Goal: Check status: Check status

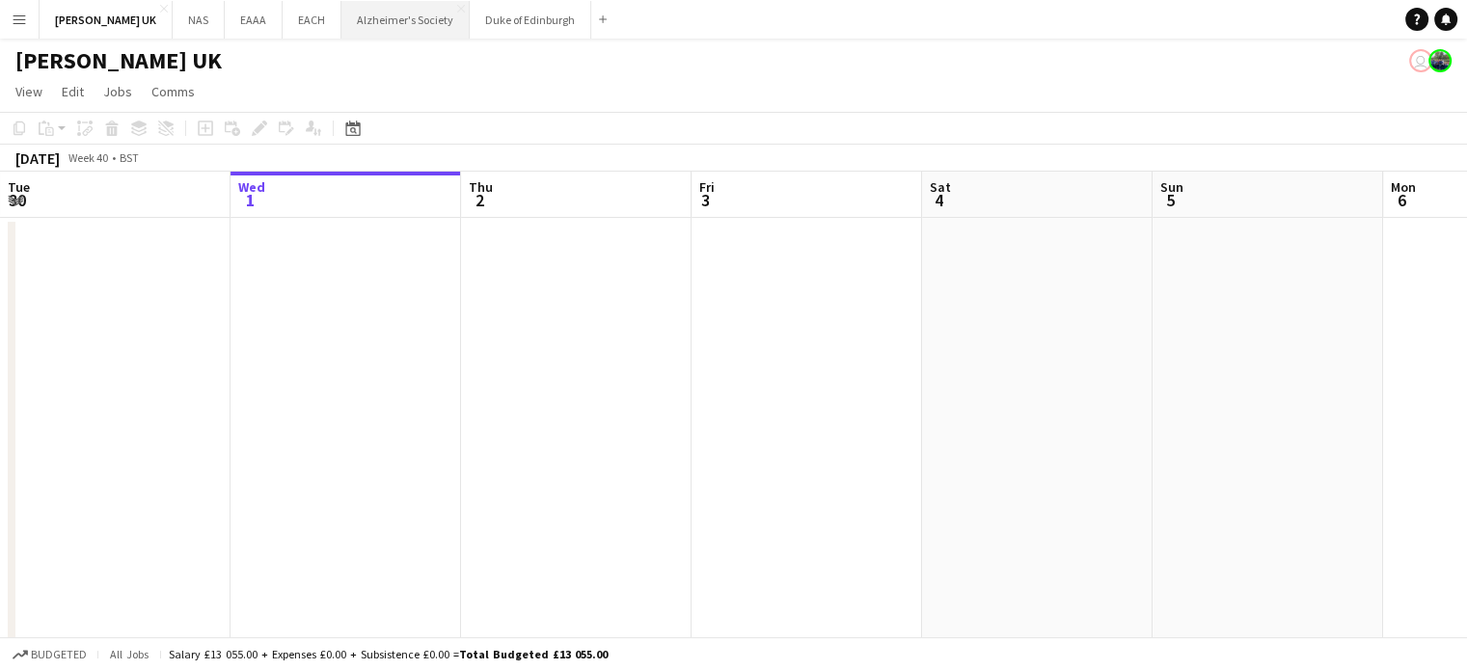
click at [382, 28] on button "Alzheimer's Society Close" at bounding box center [405, 20] width 128 height 38
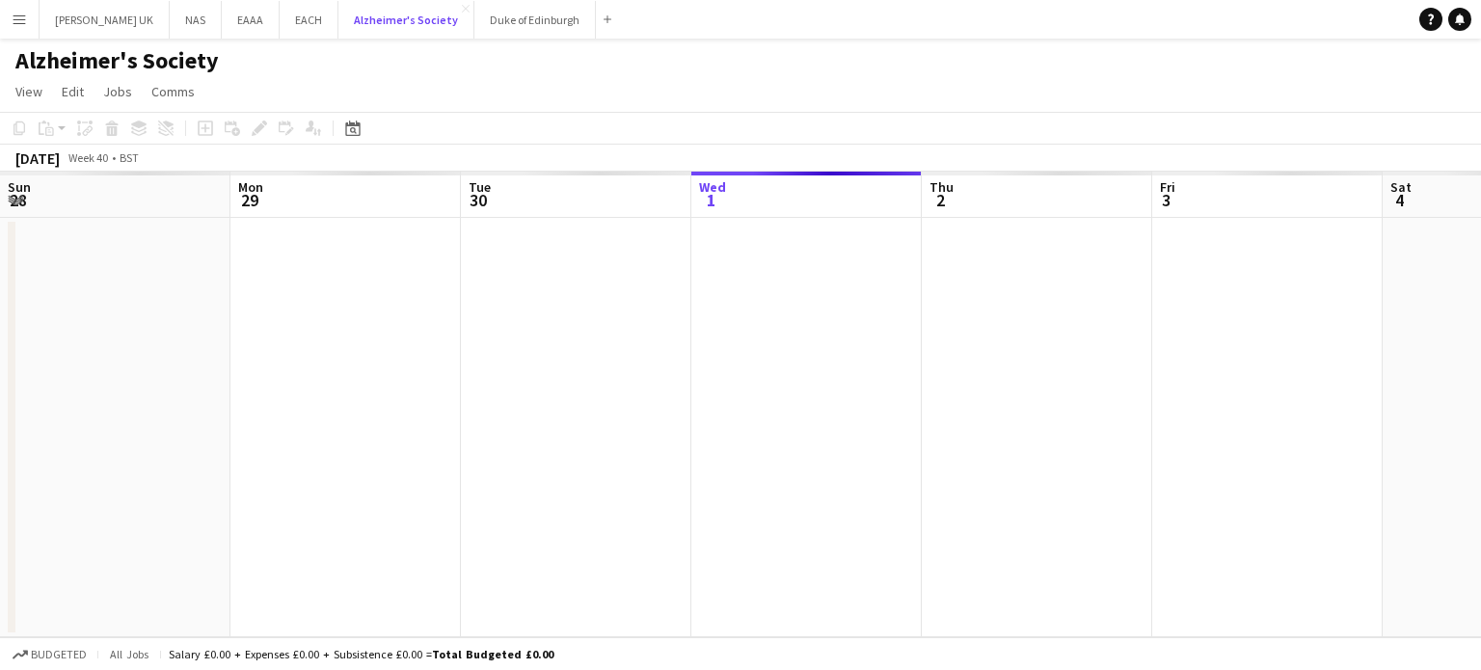
scroll to position [0, 461]
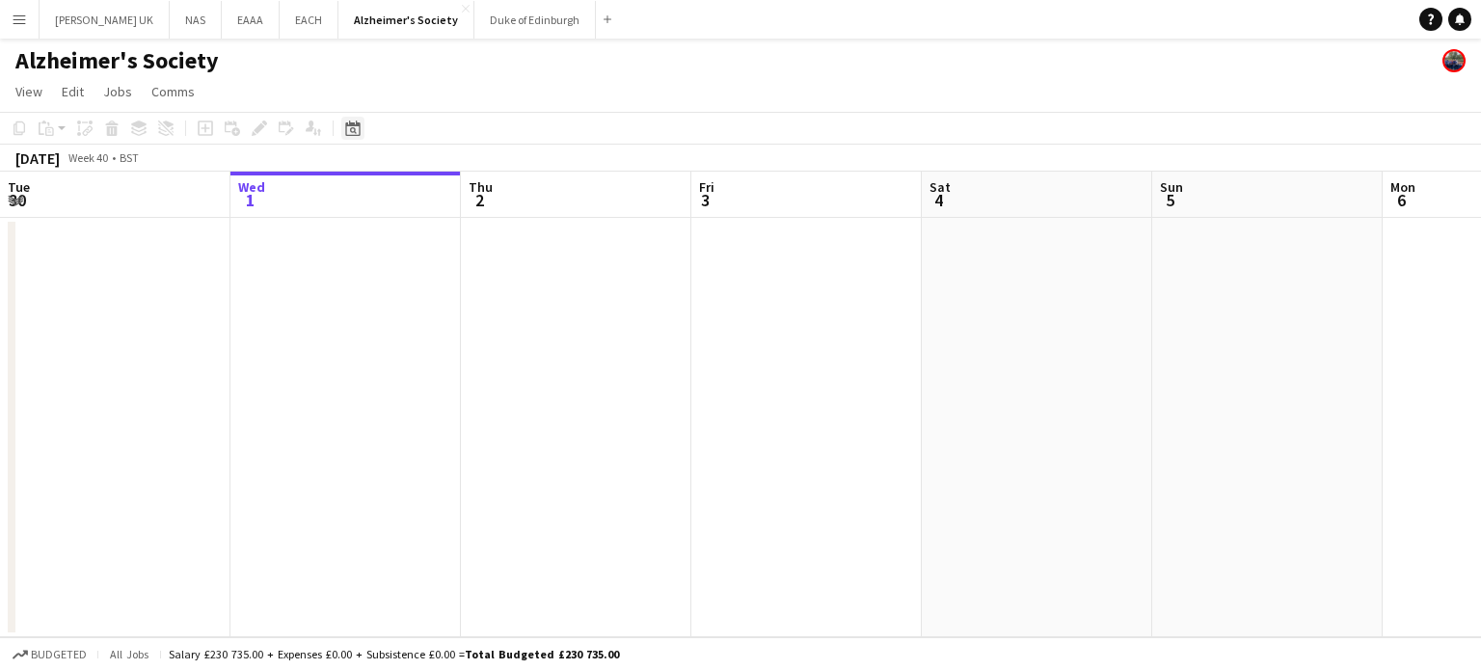
click at [355, 131] on icon "Date picker" at bounding box center [352, 128] width 15 height 15
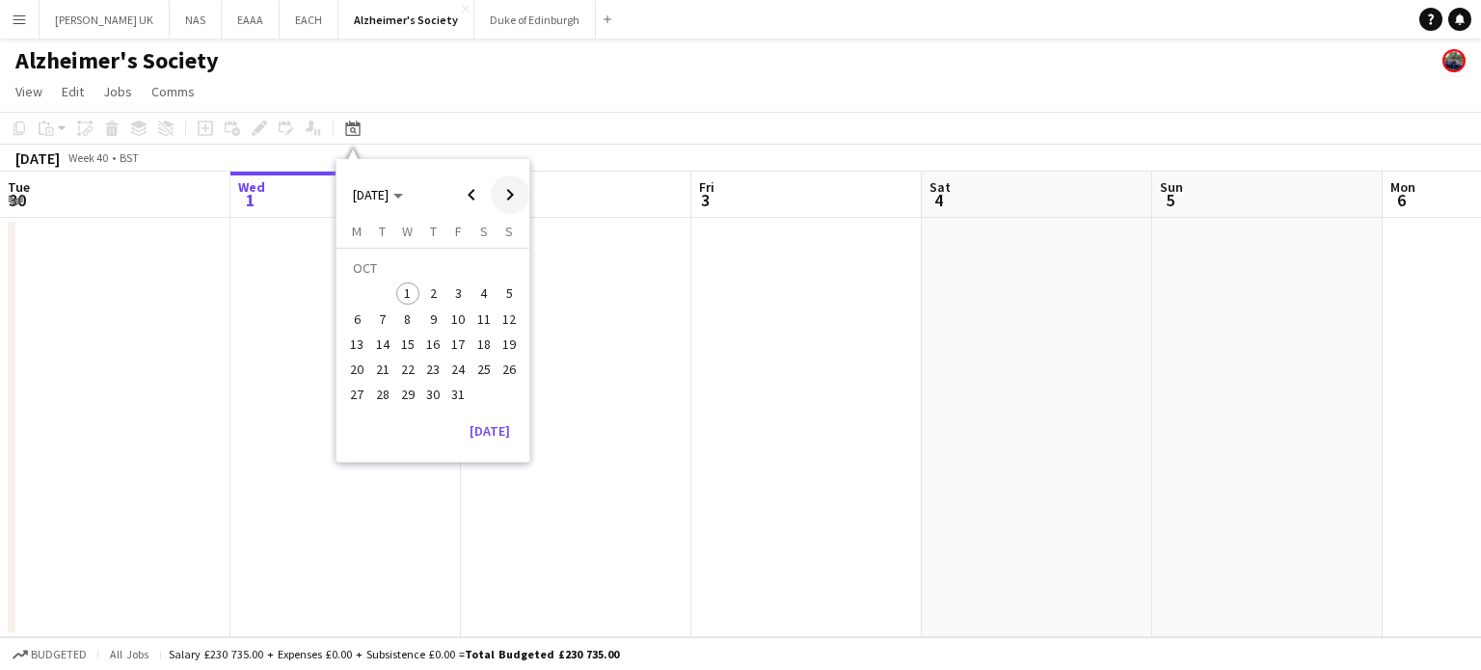
click at [493, 194] on span "Next month" at bounding box center [510, 195] width 39 height 39
click at [494, 194] on span "Next month" at bounding box center [510, 195] width 39 height 39
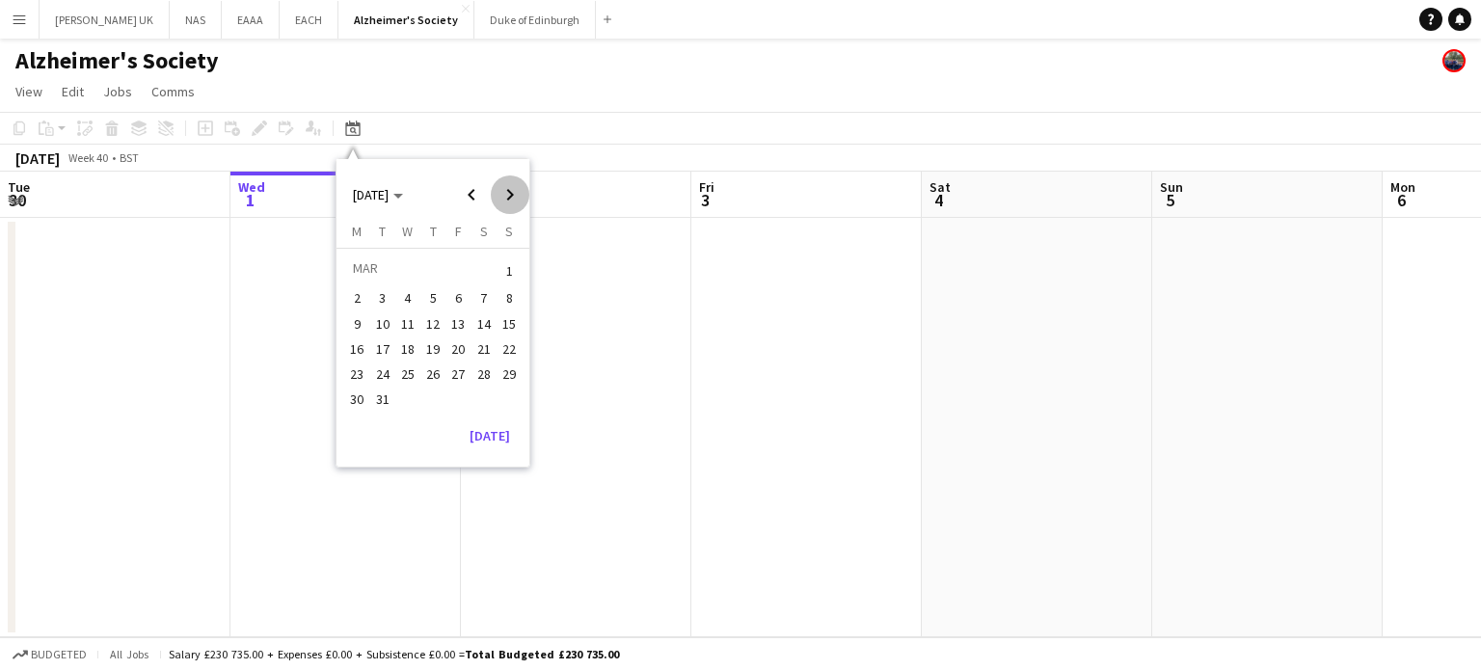
click at [494, 194] on span "Next month" at bounding box center [510, 195] width 39 height 39
click at [446, 376] on button "29" at bounding box center [458, 374] width 25 height 25
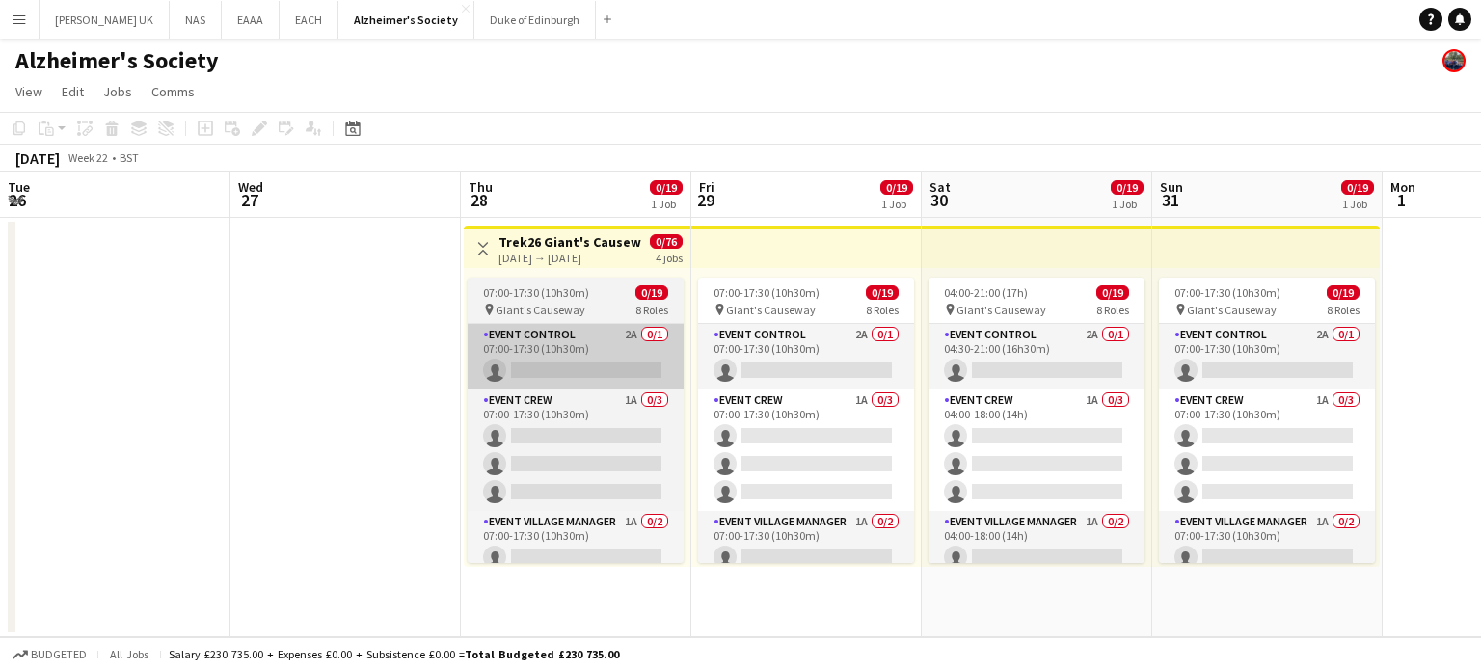
scroll to position [0, 664]
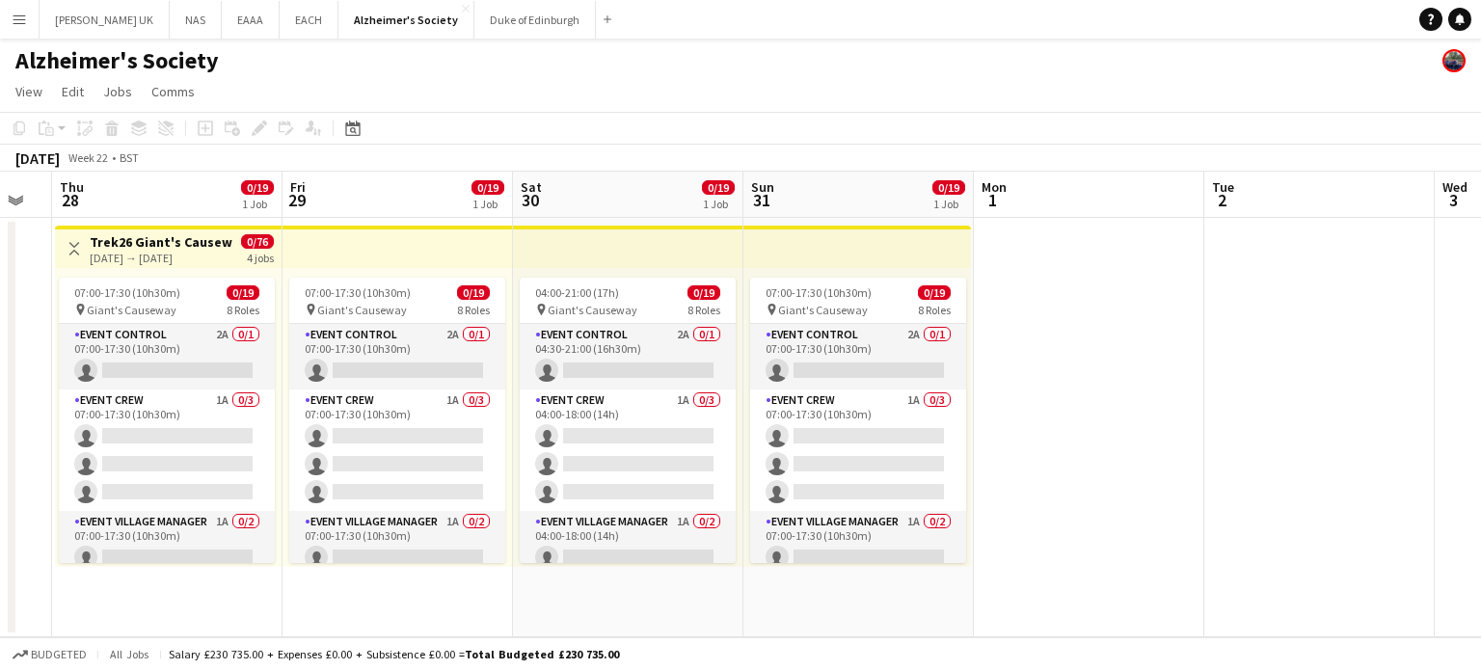
drag, startPoint x: 1366, startPoint y: 423, endPoint x: 1158, endPoint y: 446, distance: 208.5
click at [1158, 446] on app-calendar-viewport "Sun 24 Mon 25 Tue 26 Wed 27 Thu 28 0/19 1 Job Fri 29 0/19 1 Job Sat 30 0/19 1 J…" at bounding box center [740, 405] width 1481 height 466
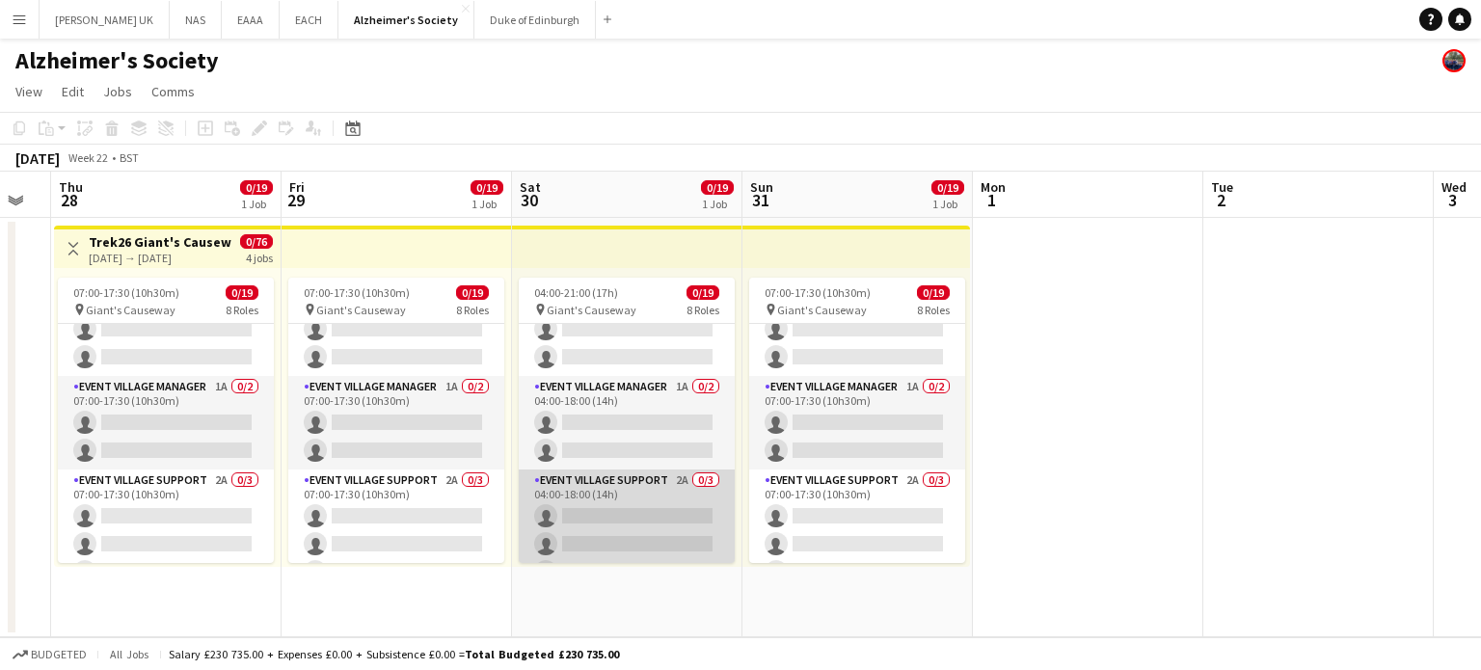
scroll to position [0, 0]
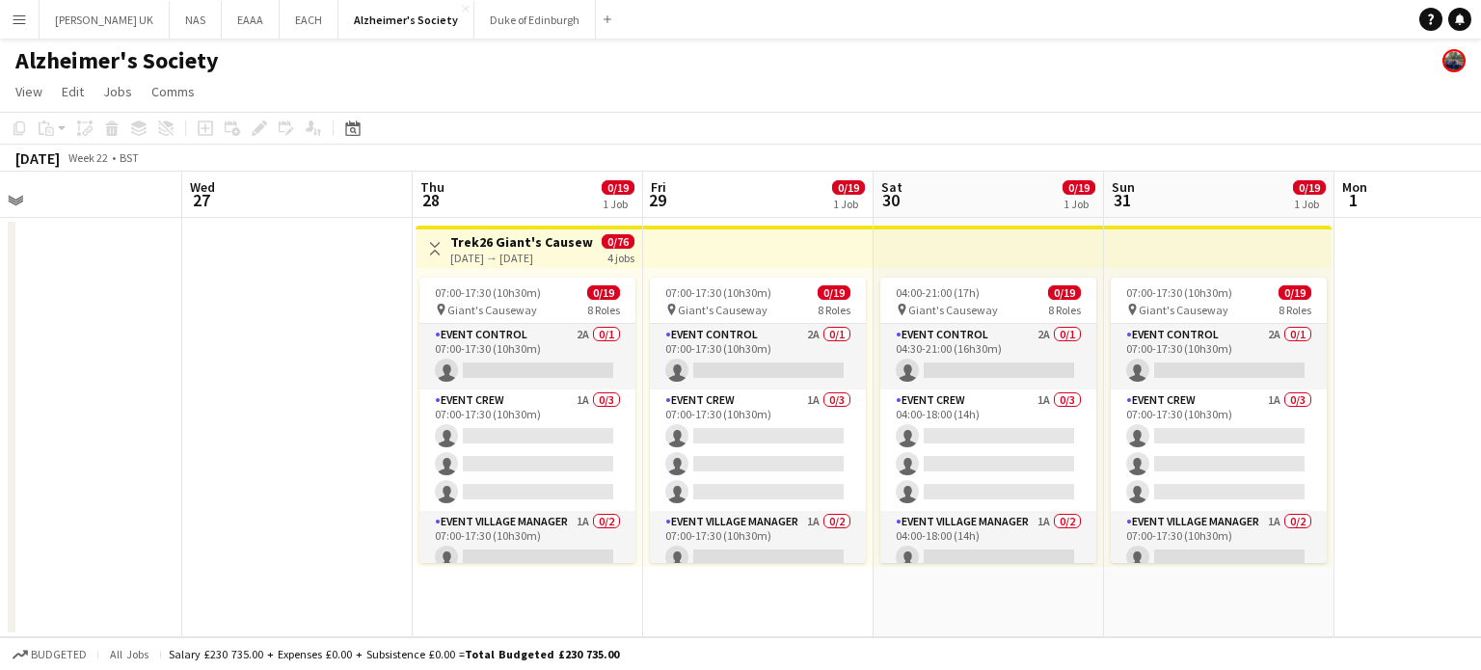
drag, startPoint x: 476, startPoint y: 248, endPoint x: 838, endPoint y: 238, distance: 361.8
click at [838, 238] on app-calendar-viewport "Sun 24 Mon 25 Tue 26 Wed 27 Thu 28 0/19 1 Job Fri 29 0/19 1 Job Sat 30 0/19 1 J…" at bounding box center [740, 405] width 1481 height 466
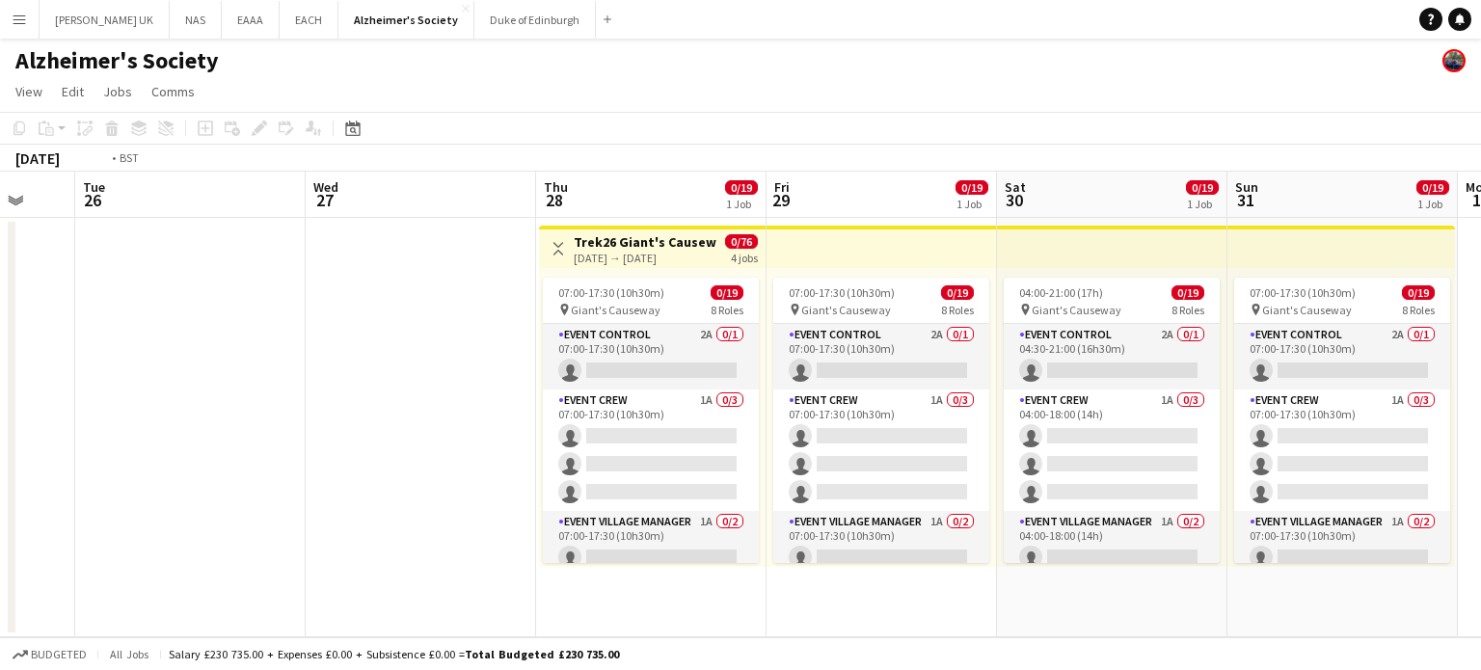
drag, startPoint x: 270, startPoint y: 377, endPoint x: 1135, endPoint y: 268, distance: 871.9
click at [1135, 268] on app-calendar-viewport "Sun 24 Mon 25 Tue 26 Wed 27 Thu 28 0/19 1 Job Fri 29 0/19 1 Job Sat 30 0/19 1 J…" at bounding box center [740, 405] width 1481 height 466
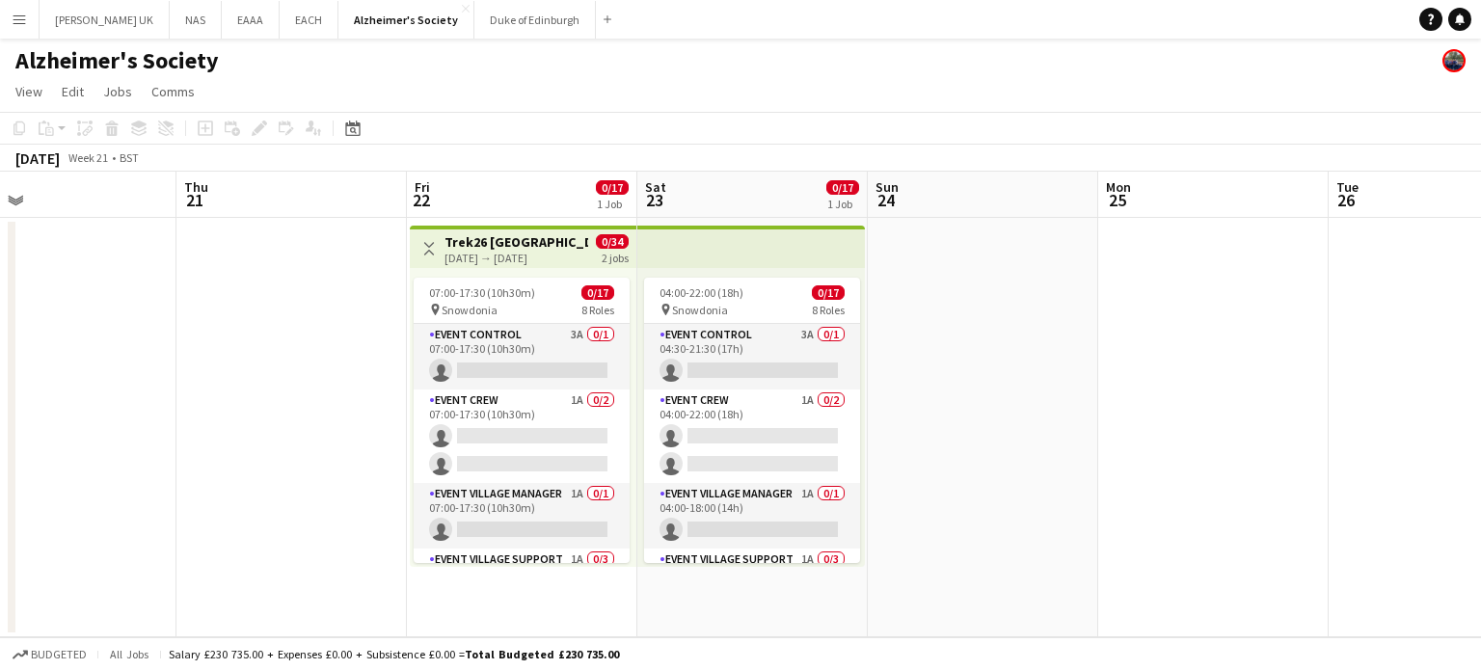
drag, startPoint x: 485, startPoint y: 364, endPoint x: 985, endPoint y: 336, distance: 500.3
click at [985, 336] on app-calendar-viewport "Mon 18 Tue 19 Wed 20 Thu 21 Fri 22 0/17 1 Job Sat 23 0/17 1 Job Sun 24 Mon 25 T…" at bounding box center [740, 405] width 1481 height 466
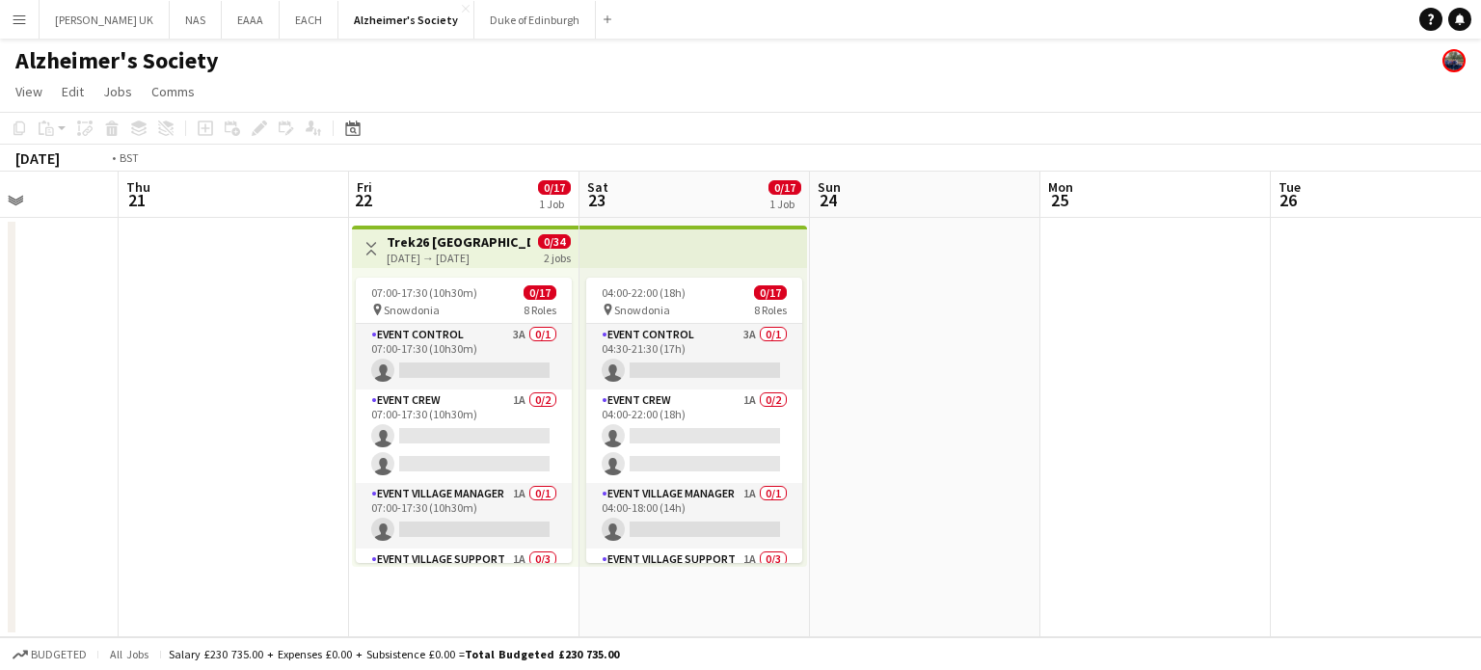
drag, startPoint x: 264, startPoint y: 387, endPoint x: 1348, endPoint y: 323, distance: 1085.9
click at [1348, 323] on app-calendar-viewport "Mon 18 Tue 19 Wed 20 Thu 21 Fri 22 0/17 1 Job Sat 23 0/17 1 Job Sun 24 Mon 25 T…" at bounding box center [740, 405] width 1481 height 466
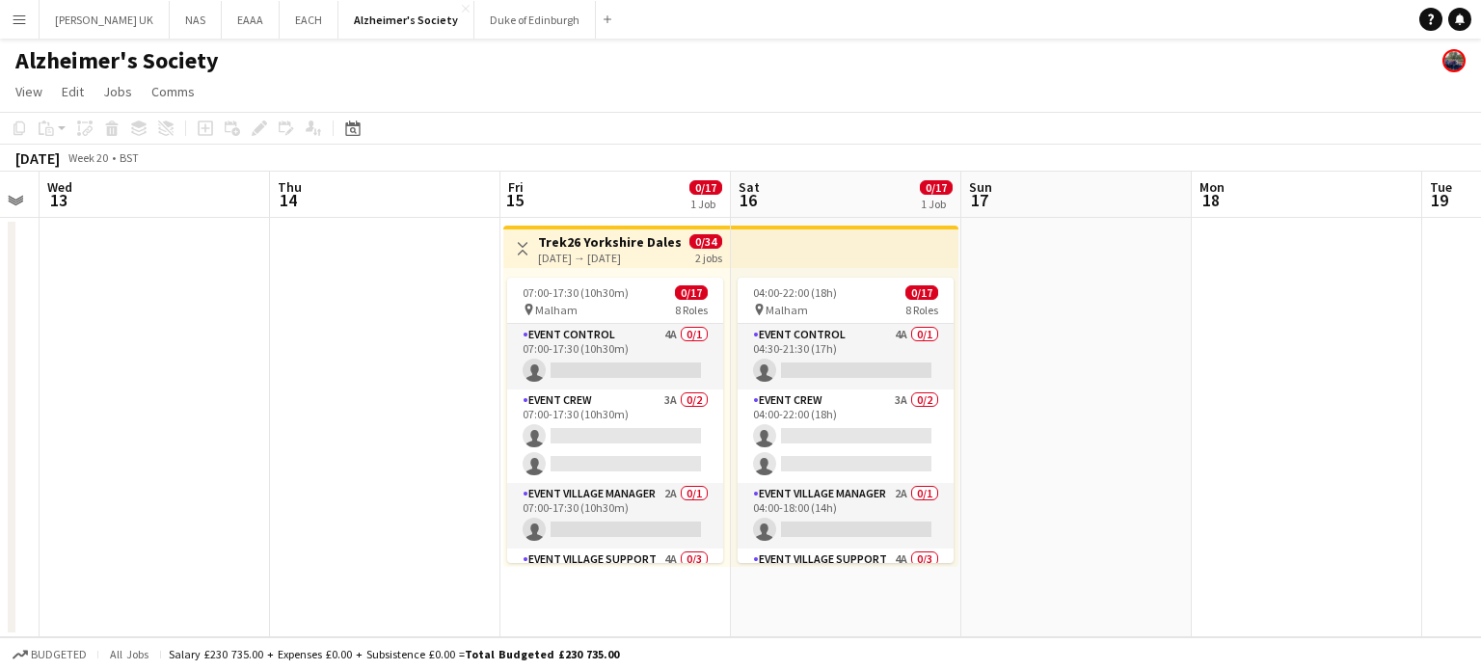
drag, startPoint x: 886, startPoint y: 393, endPoint x: 1042, endPoint y: 379, distance: 155.9
click at [1042, 379] on app-calendar-viewport "Mon 11 Tue 12 Wed 13 Thu 14 Fri 15 0/17 1 Job Sat 16 0/17 1 Job Sun 17 Mon 18 T…" at bounding box center [740, 405] width 1481 height 466
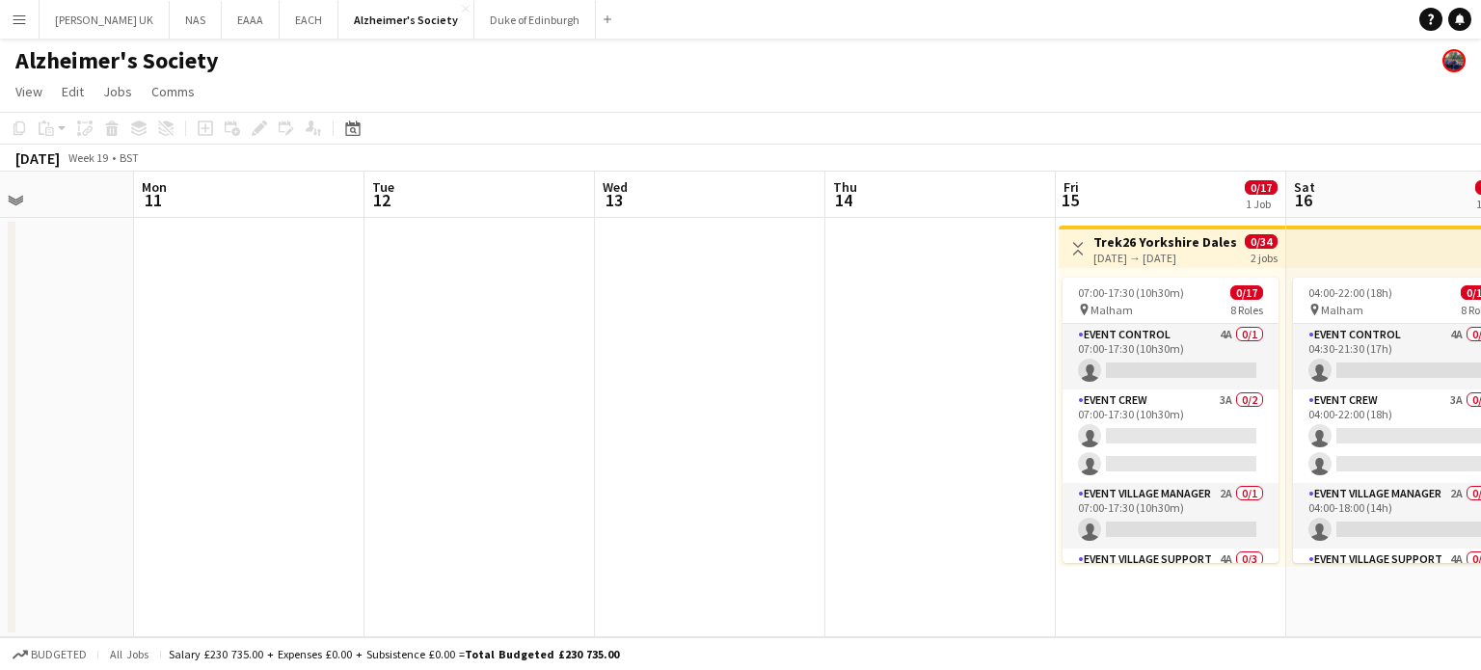
drag, startPoint x: 326, startPoint y: 447, endPoint x: 1339, endPoint y: 395, distance: 1013.9
click at [1341, 398] on app-calendar-viewport "Fri 8 Sat 9 Sun 10 Mon 11 Tue 12 Wed 13 Thu 14 Fri 15 0/17 1 Job Sat 16 0/17 1 …" at bounding box center [740, 405] width 1481 height 466
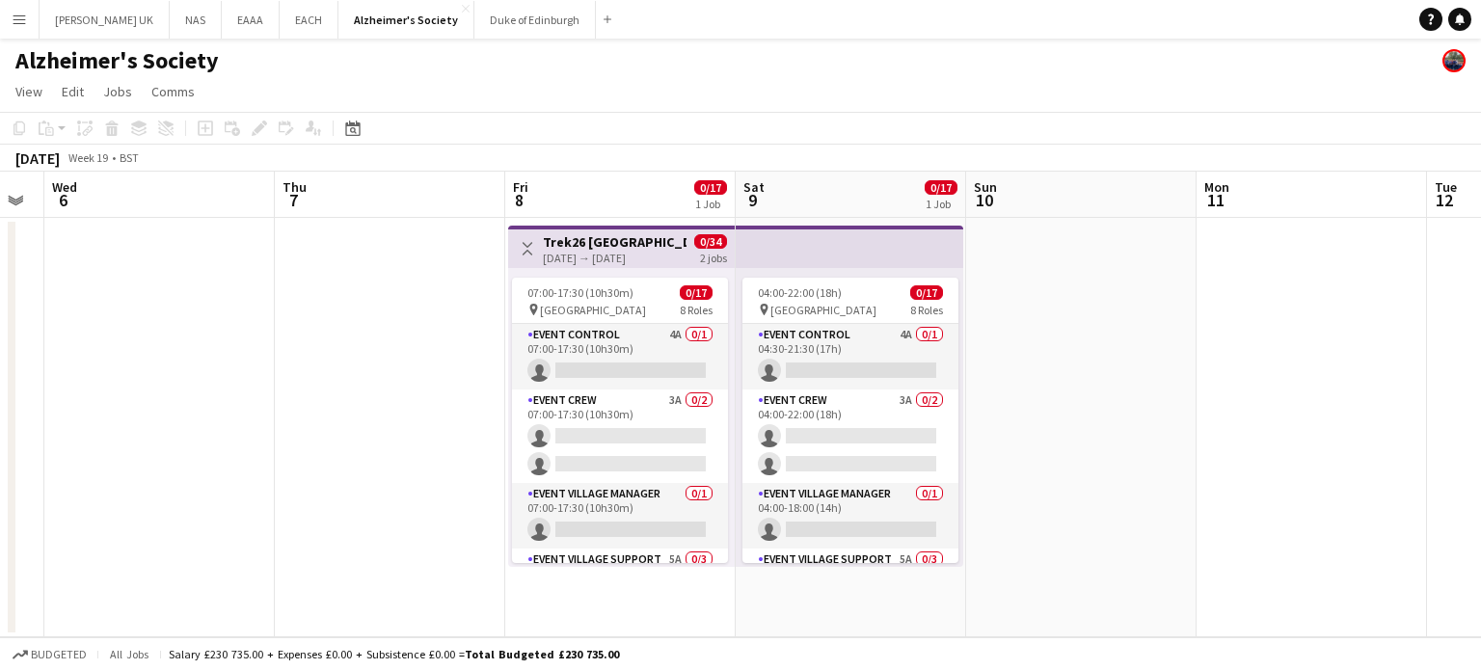
drag, startPoint x: 664, startPoint y: 420, endPoint x: 1268, endPoint y: 385, distance: 604.8
click at [1268, 385] on app-calendar-viewport "Mon 4 Tue 5 Wed 6 Thu 7 Fri 8 0/17 1 Job Sat 9 0/17 1 Job Sun 10 Mon 11 Tue 12 …" at bounding box center [740, 405] width 1481 height 466
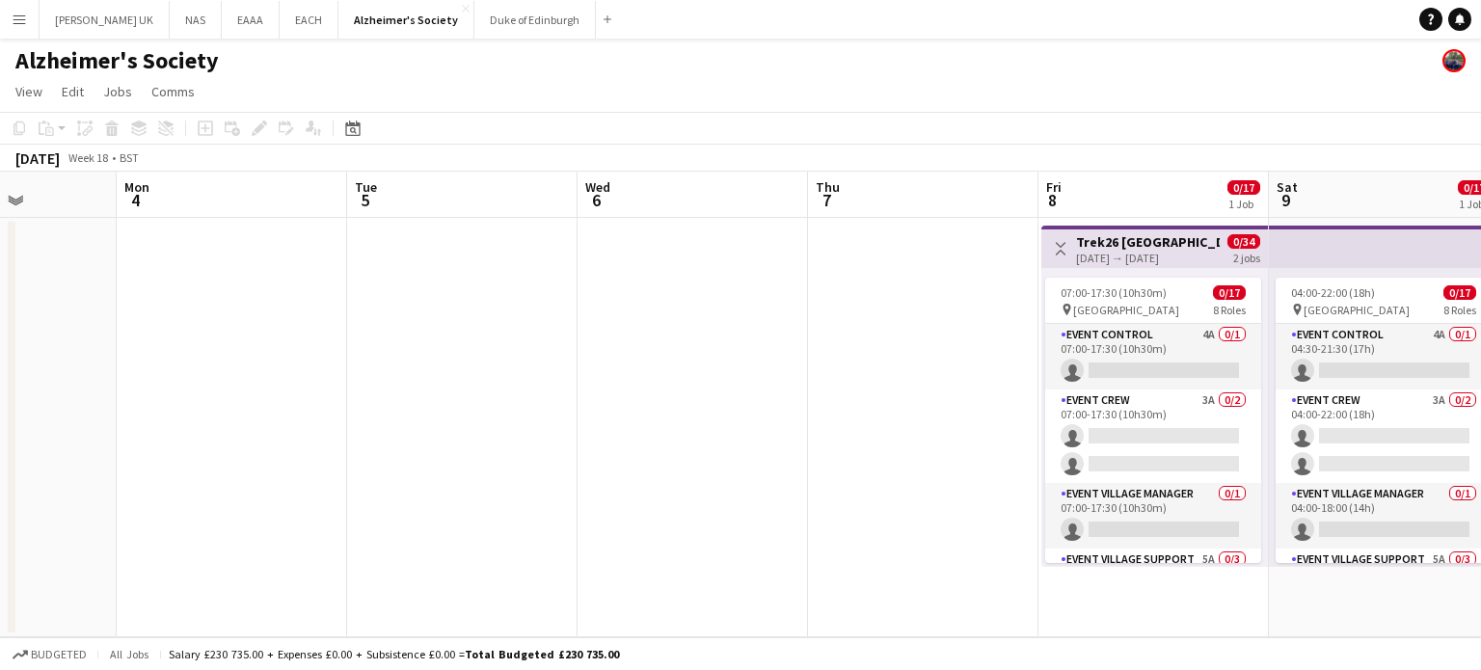
drag, startPoint x: 335, startPoint y: 458, endPoint x: 1335, endPoint y: 371, distance: 1003.8
click at [1346, 378] on app-calendar-viewport "Fri 1 Sat 2 Sun 3 Mon 4 Tue 5 Wed 6 Thu 7 Fri 8 0/17 1 Job Sat 9 0/17 1 Job Sun…" at bounding box center [740, 405] width 1481 height 466
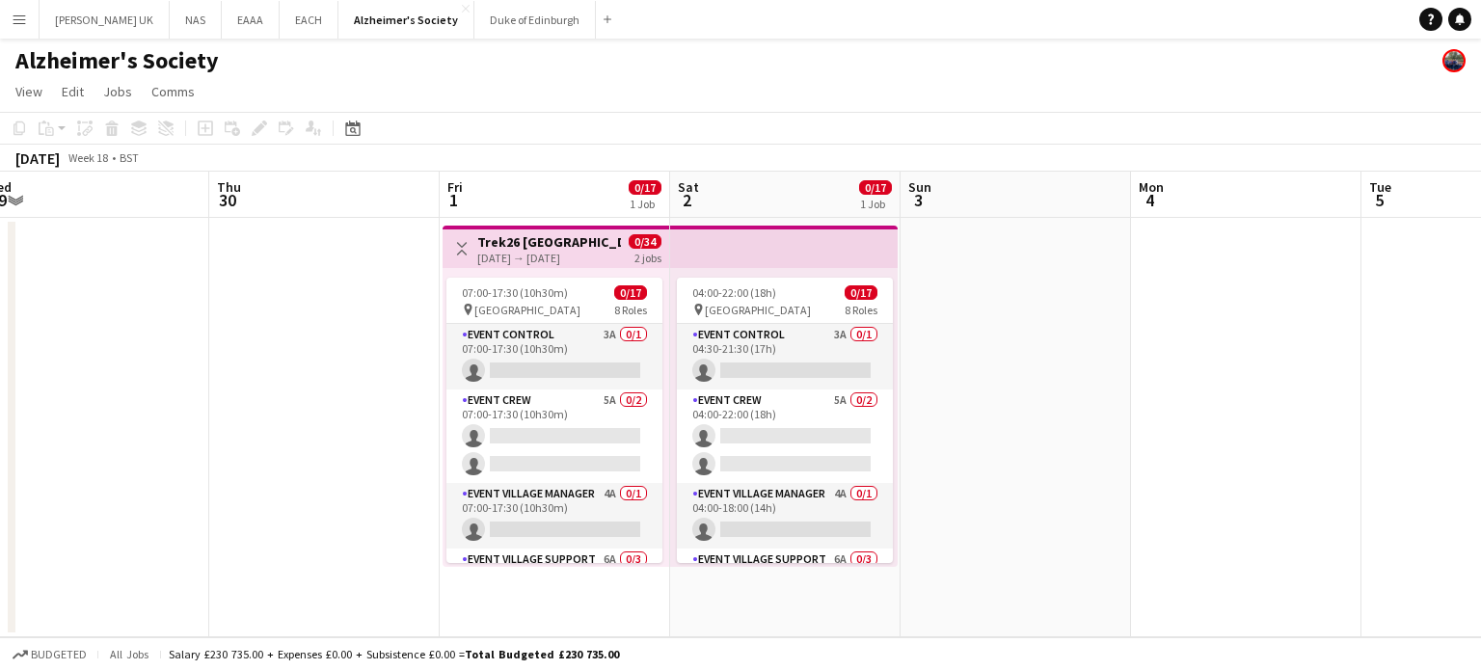
drag, startPoint x: 542, startPoint y: 471, endPoint x: 1016, endPoint y: 428, distance: 476.4
click at [1016, 428] on app-calendar-viewport "Mon 27 Tue 28 Wed 29 Thu 30 Fri 1 0/17 1 Job Sat 2 0/17 1 Job Sun 3 Mon 4 Tue 5…" at bounding box center [740, 405] width 1481 height 466
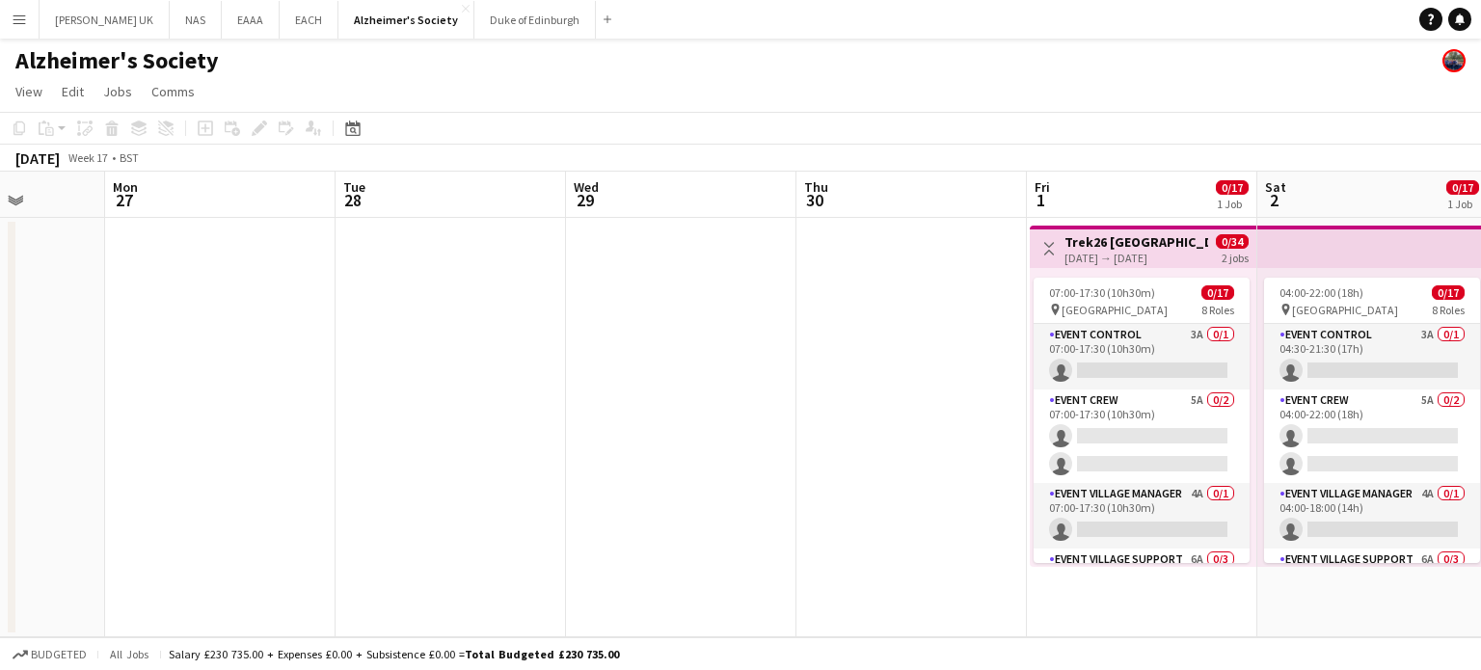
drag, startPoint x: 277, startPoint y: 443, endPoint x: 635, endPoint y: 390, distance: 361.7
click at [864, 373] on app-calendar-viewport "Fri 24 Sat 25 Sun 26 Mon 27 Tue 28 Wed 29 Thu 30 Fri 1 0/17 1 Job Sat 2 0/17 1 …" at bounding box center [740, 405] width 1481 height 466
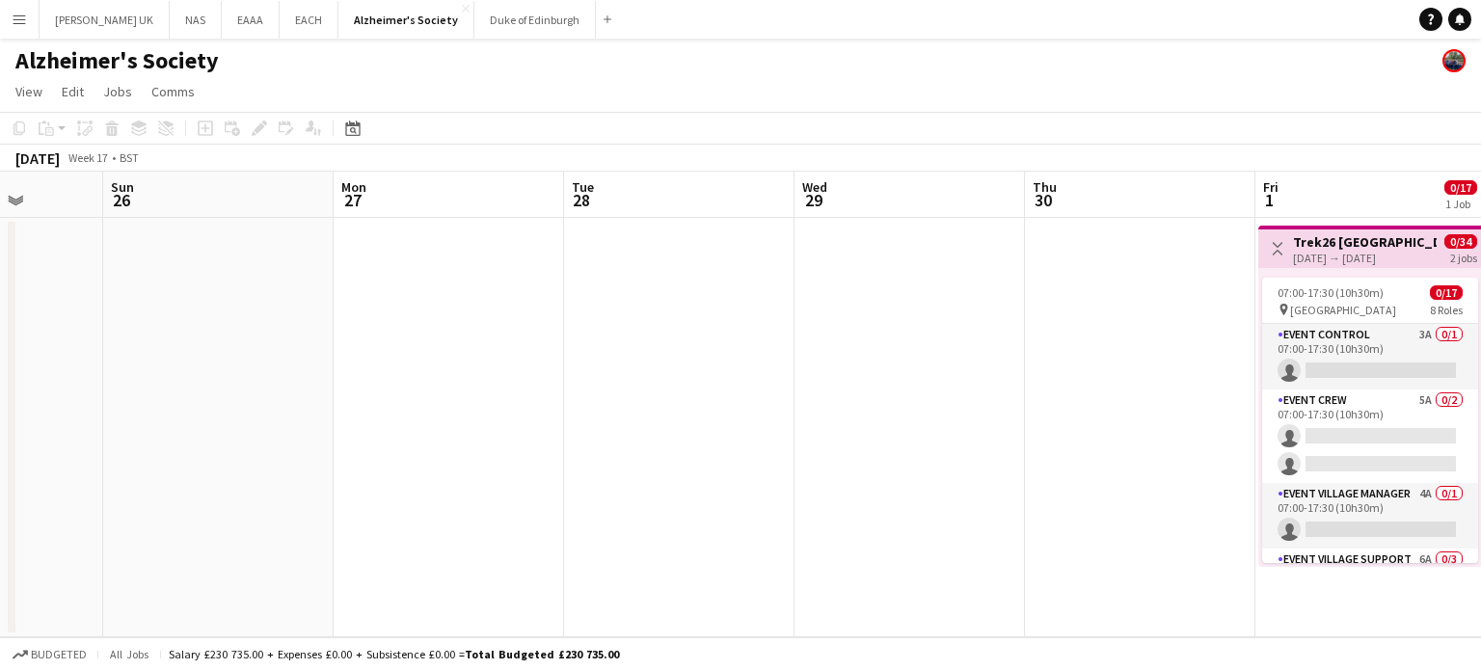
drag, startPoint x: 108, startPoint y: 474, endPoint x: 942, endPoint y: 420, distance: 836.0
click at [942, 420] on app-calendar-viewport "Fri 24 Sat 25 Sun 26 Mon 27 Tue 28 Wed 29 Thu 30 Fri 1 0/17 1 Job Sat 2 0/17 1 …" at bounding box center [740, 405] width 1481 height 466
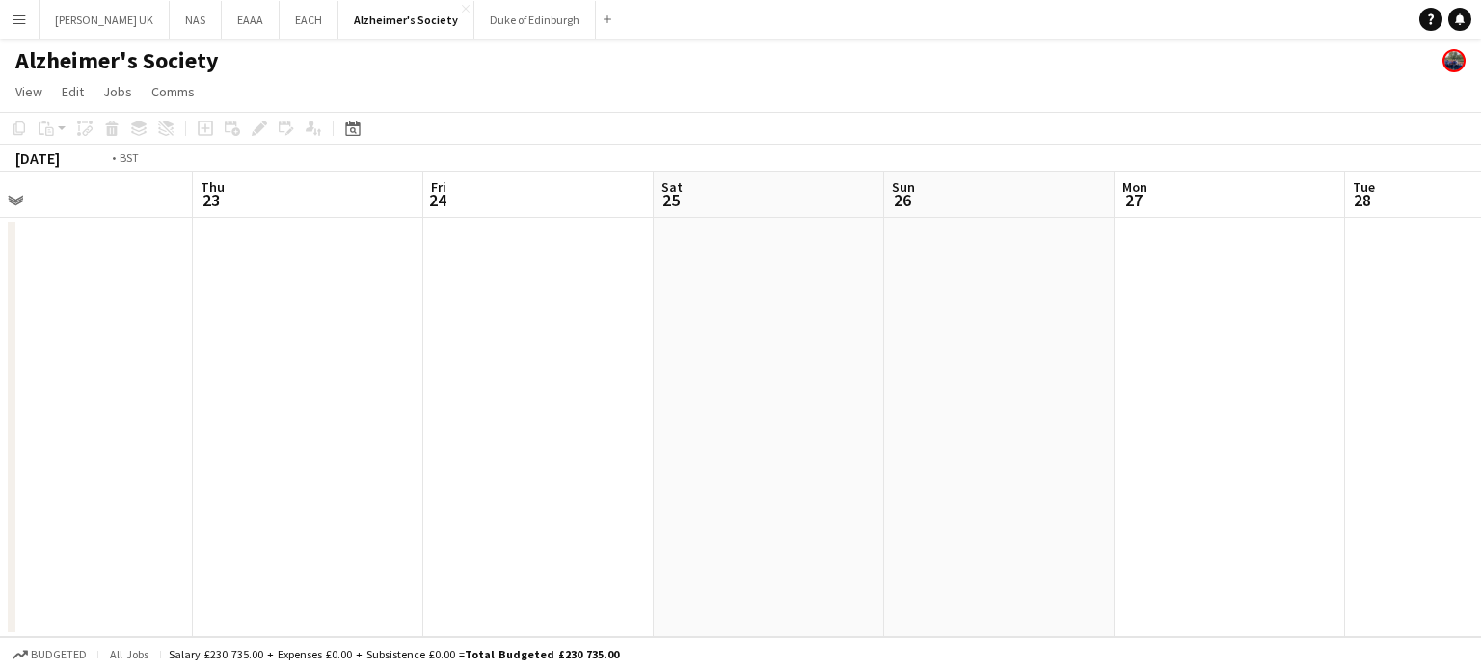
drag, startPoint x: 471, startPoint y: 404, endPoint x: 1310, endPoint y: 344, distance: 841.2
click at [1310, 344] on app-calendar-viewport "Mon 20 Tue 21 Wed 22 Thu 23 Fri 24 Sat 25 Sun 26 Mon 27 Tue 28 Wed 29 Thu 30 Fr…" at bounding box center [740, 405] width 1481 height 466
drag, startPoint x: 536, startPoint y: 435, endPoint x: 1392, endPoint y: 400, distance: 856.1
click at [1409, 408] on app-calendar-viewport "Thu 16 Fri 17 Sat 18 Sun 19 Mon 20 Tue 21 Wed 22 Thu 23 Fri 24 Sat 25 Sun 26 Mo…" at bounding box center [740, 405] width 1481 height 466
drag, startPoint x: 1422, startPoint y: 390, endPoint x: 811, endPoint y: 439, distance: 613.4
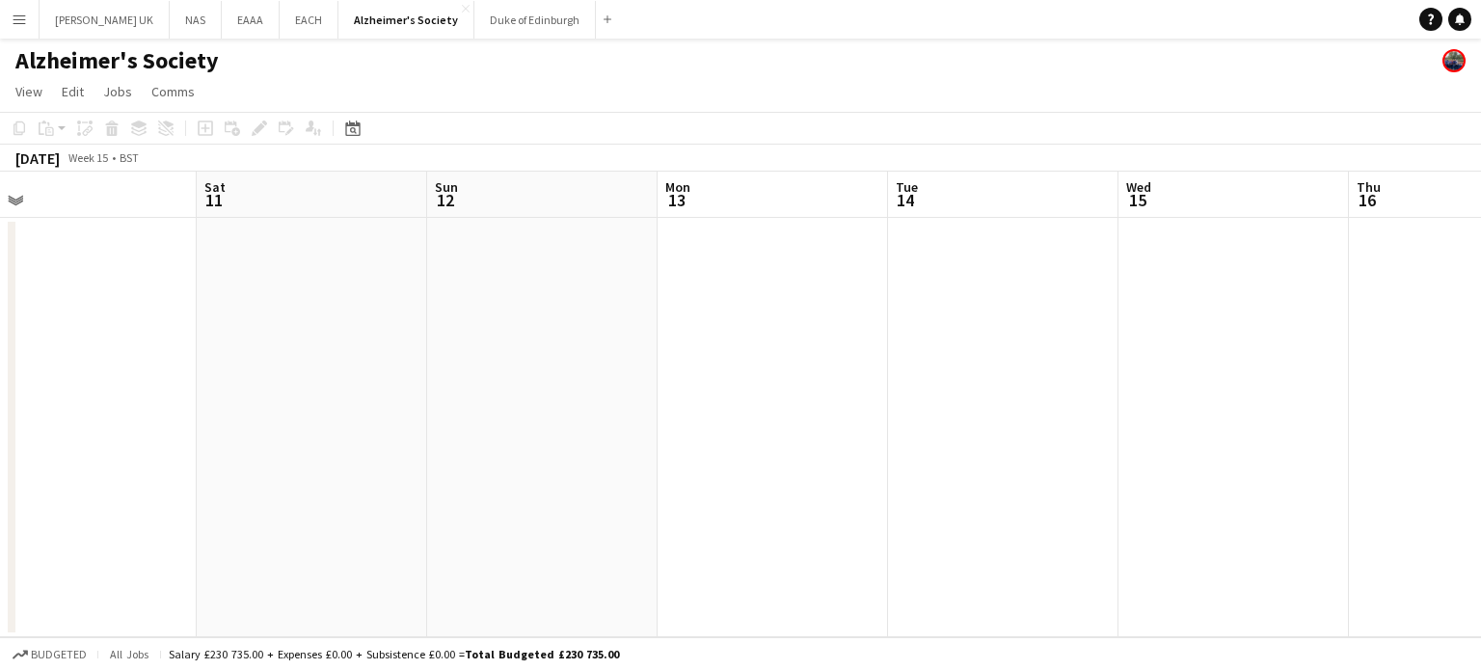
click at [1446, 387] on app-calendar-viewport "Wed 8 Thu 9 Fri 10 Sat 11 Sun 12 Mon 13 Tue 14 Wed 15 Thu 16 Fri 17 Sat 18 Sun …" at bounding box center [740, 405] width 1481 height 466
drag, startPoint x: 460, startPoint y: 468, endPoint x: 1317, endPoint y: 375, distance: 862.3
click at [1334, 375] on app-calendar-viewport "Wed 8 Thu 9 Fri 10 Sat 11 Sun 12 Mon 13 Tue 14 Wed 15 Thu 16 Fri 17 Sat 18 Sun …" at bounding box center [740, 405] width 1481 height 466
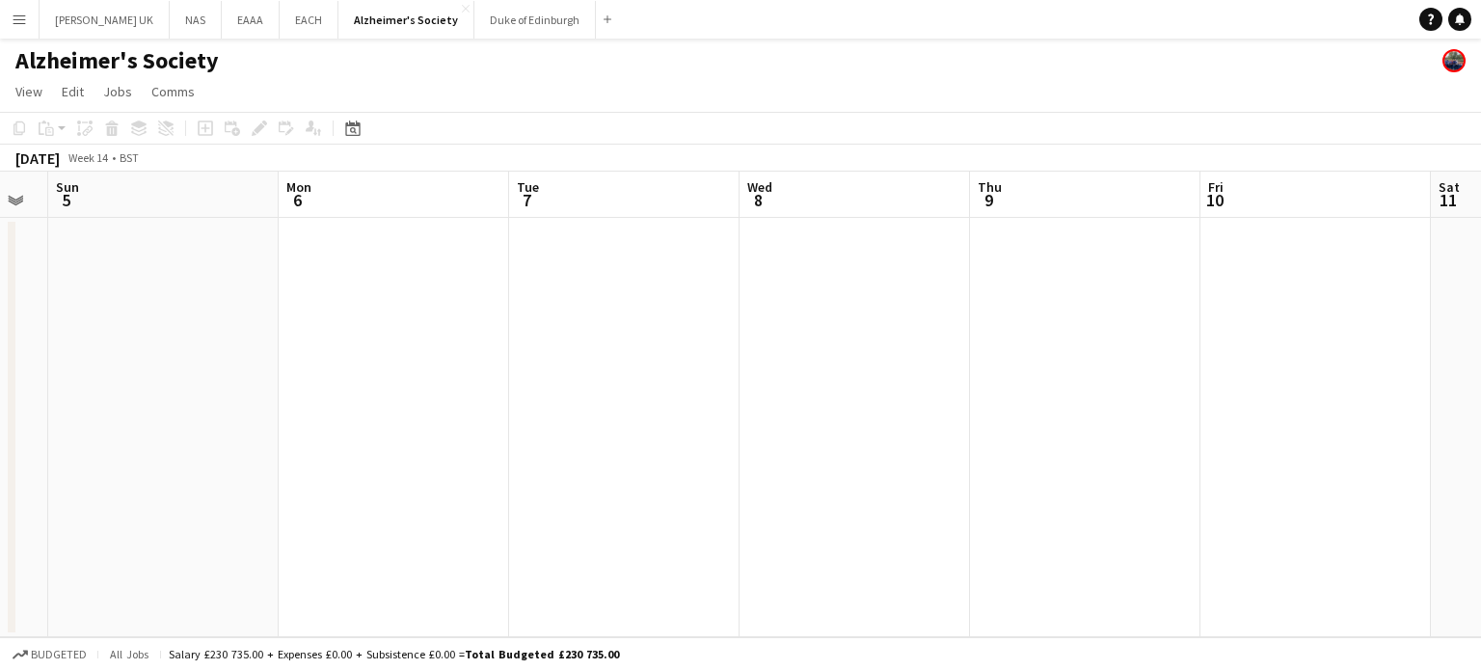
drag, startPoint x: 751, startPoint y: 447, endPoint x: 1241, endPoint y: 372, distance: 495.7
click at [1065, 411] on app-calendar-viewport "Fri 3 Sat 4 Sun 5 Mon 6 Tue 7 Wed 8 Thu 9 Fri 10 Sat 11 Sun 12 Mon 13 Tue 14" at bounding box center [740, 405] width 1481 height 466
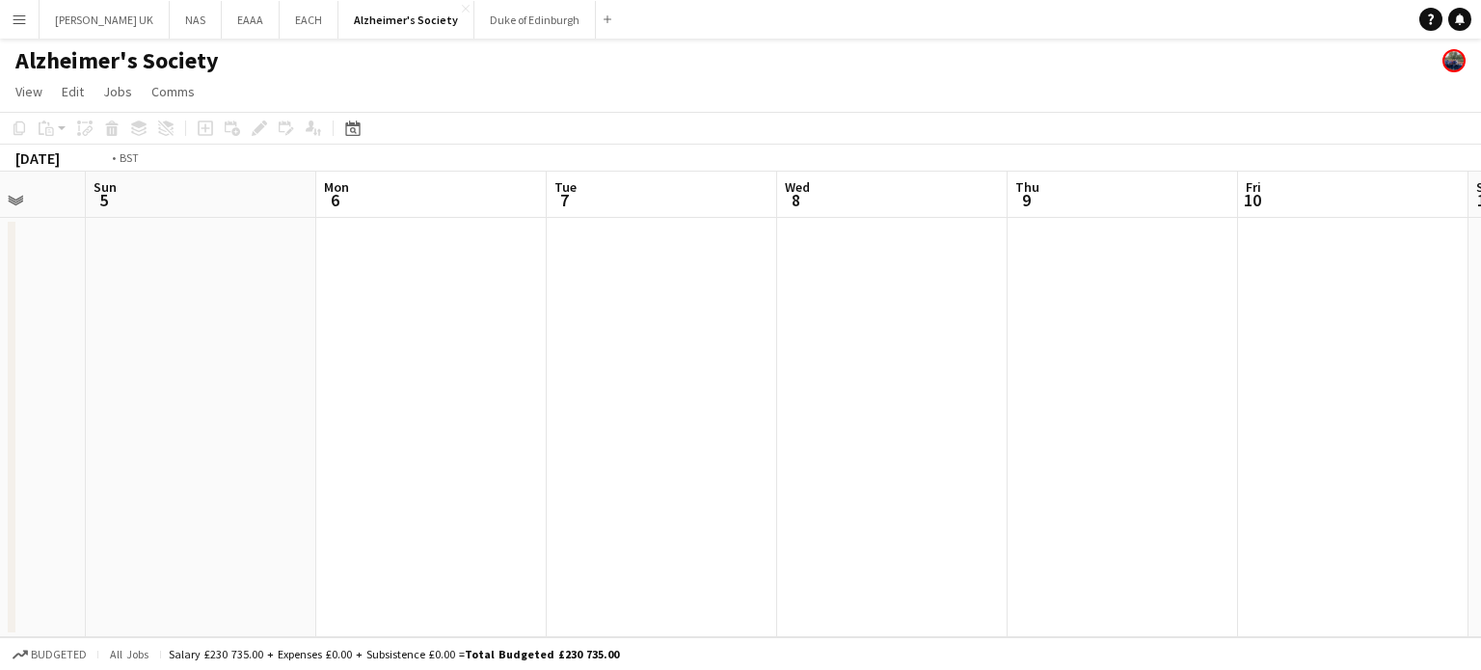
drag, startPoint x: 725, startPoint y: 429, endPoint x: 86, endPoint y: 494, distance: 642.7
click at [94, 494] on app-calendar-viewport "Wed 1 Thu 2 Fri 3 Sat 4 Sun 5 Mon 6 Tue 7 Wed 8 Thu 9 Fri 10 Sat 11 Sun 12" at bounding box center [740, 405] width 1481 height 466
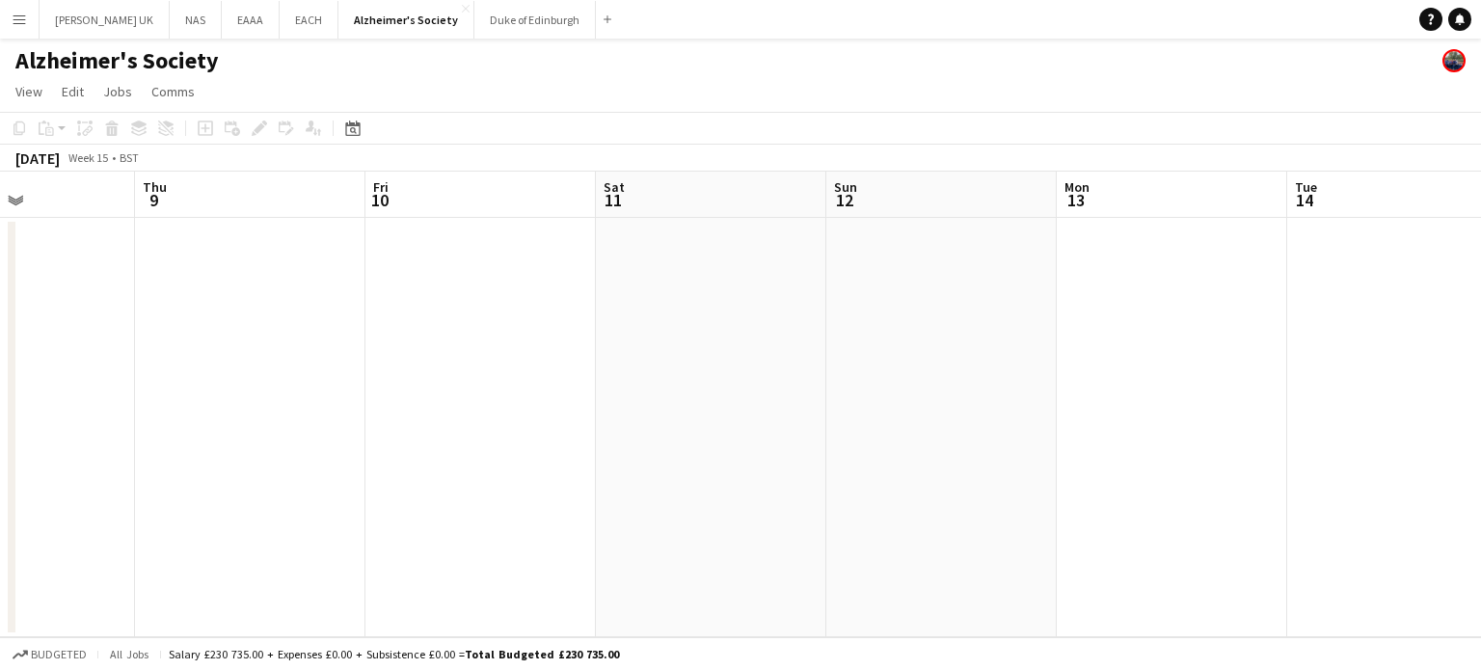
drag, startPoint x: 1056, startPoint y: 385, endPoint x: 593, endPoint y: 432, distance: 465.3
click at [121, 504] on app-calendar-viewport "Sun 5 Mon 6 Tue 7 Wed 8 Thu 9 Fri 10 Sat 11 Sun 12 Mon 13 Tue 14 Wed 15 Thu 16" at bounding box center [740, 405] width 1481 height 466
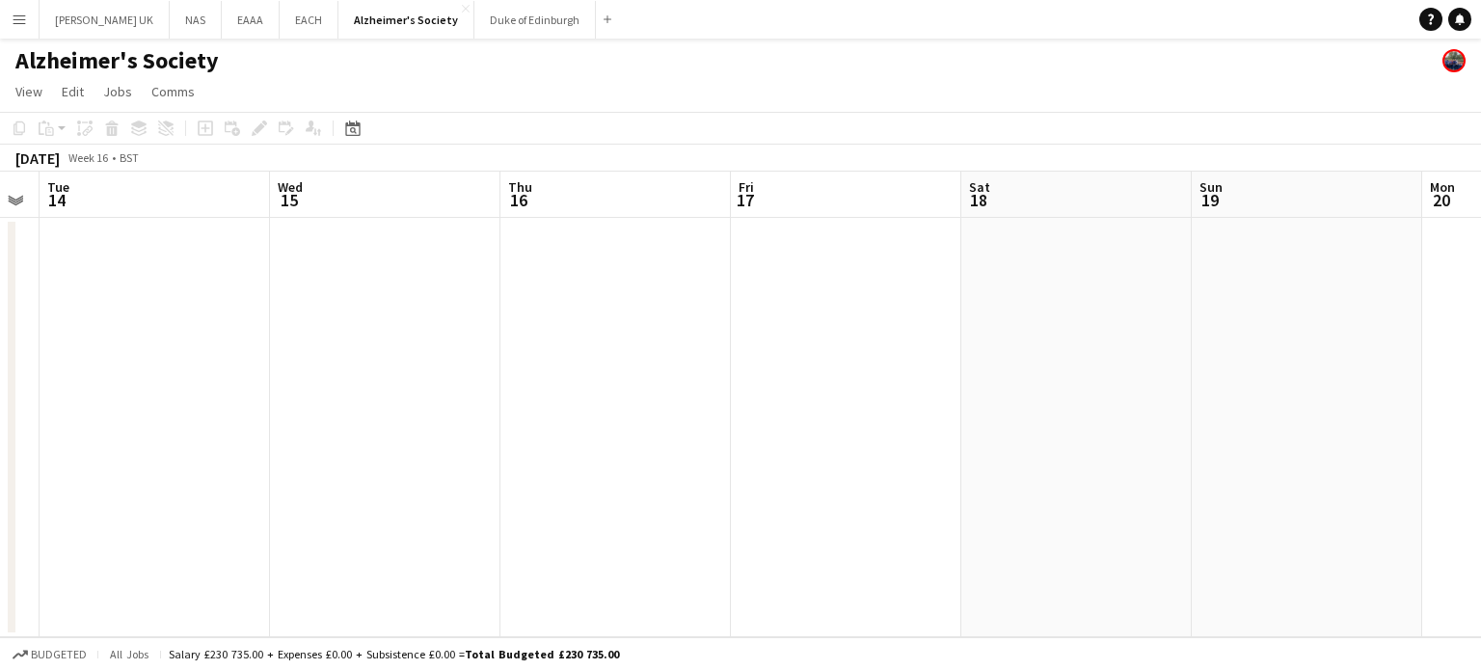
drag, startPoint x: 1072, startPoint y: 390, endPoint x: 236, endPoint y: 488, distance: 841.9
click at [231, 490] on app-calendar-viewport "Sat 11 Sun 12 Mon 13 Tue 14 Wed 15 Thu 16 Fri 17 Sat 18 Sun 19 Mon 20 Tue 21 We…" at bounding box center [740, 405] width 1481 height 466
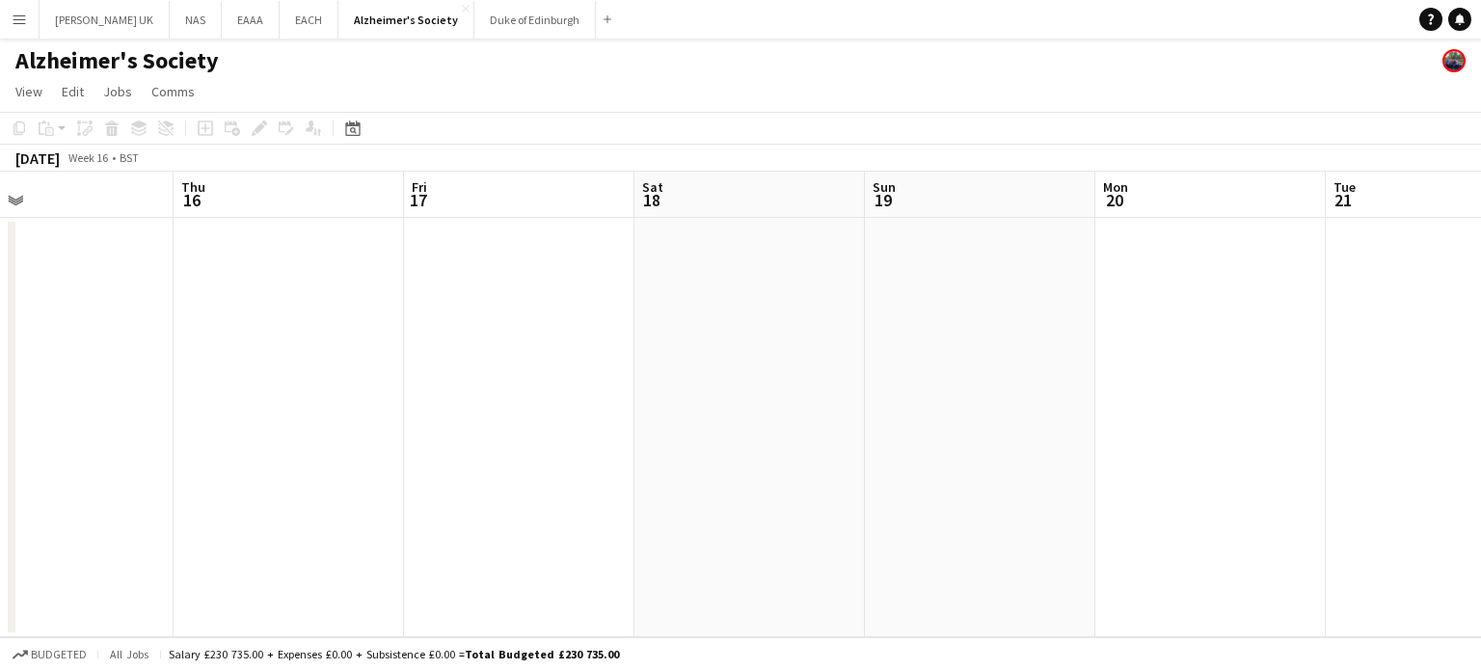
drag, startPoint x: 177, startPoint y: 517, endPoint x: 113, endPoint y: 527, distance: 65.3
click at [107, 528] on app-calendar-viewport "Mon 13 Tue 14 Wed 15 Thu 16 Fri 17 Sat 18 Sun 19 Mon 20 Tue 21 Wed 22 Thu 23 Fr…" at bounding box center [740, 405] width 1481 height 466
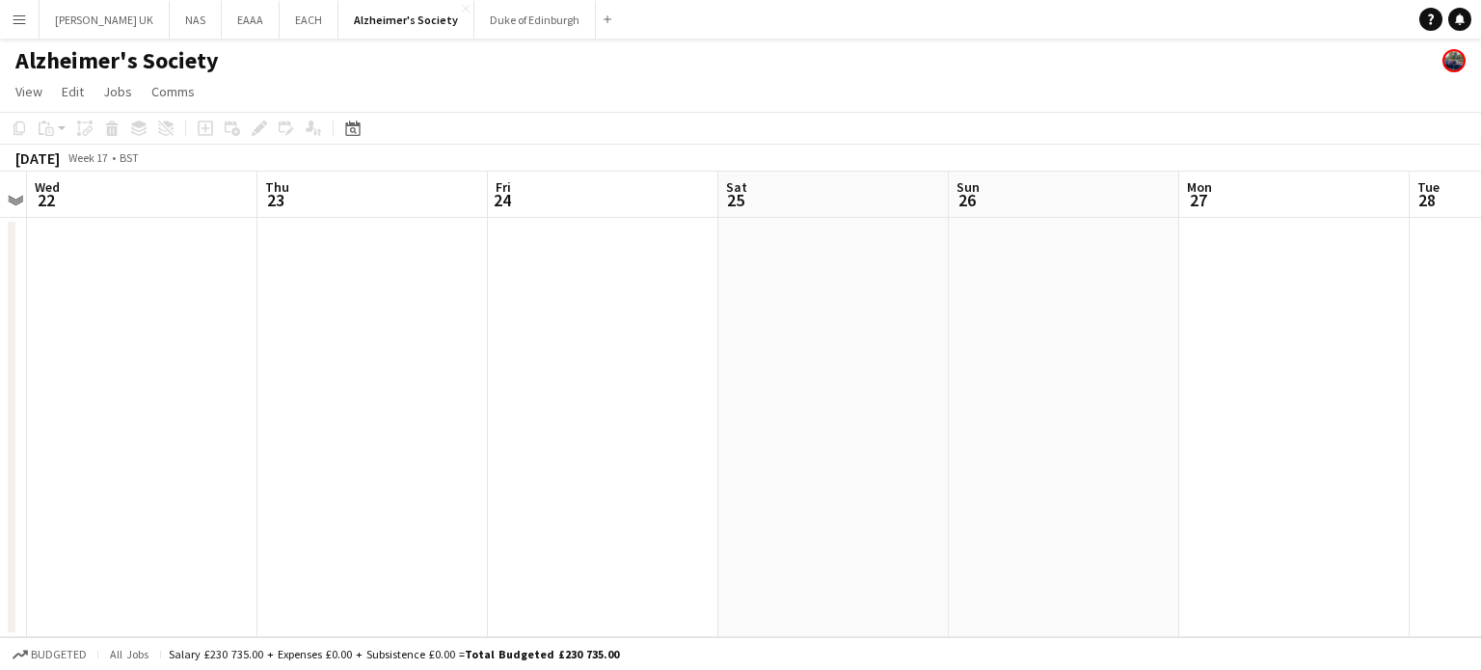
drag, startPoint x: 866, startPoint y: 425, endPoint x: 294, endPoint y: 486, distance: 575.1
click at [278, 489] on app-calendar-viewport "Sat 18 Sun 19 Mon 20 Tue 21 Wed 22 Thu 23 Fri 24 Sat 25 Sun 26 Mon 27 Tue 28 We…" at bounding box center [740, 405] width 1481 height 466
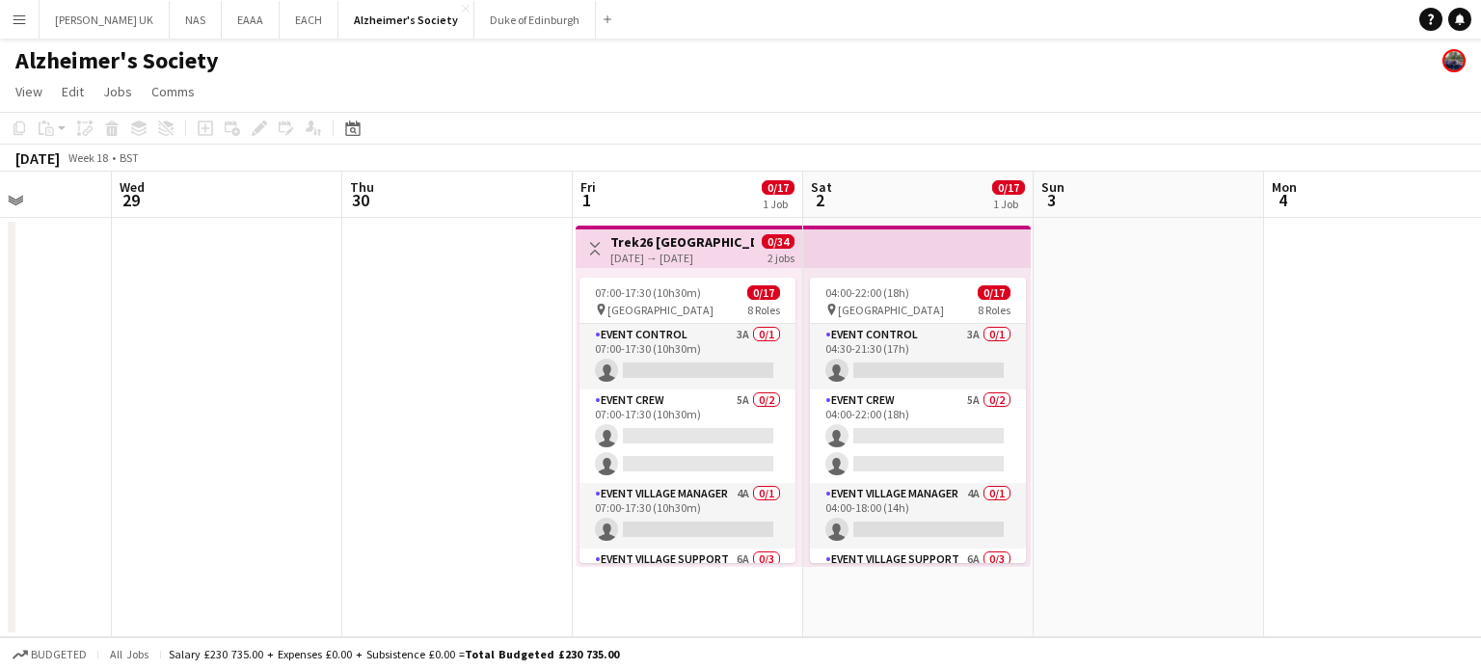
drag, startPoint x: 525, startPoint y: 444, endPoint x: 1070, endPoint y: 373, distance: 549.4
click at [513, 446] on app-calendar-viewport "Sat 25 Sun 26 Mon 27 Tue 28 Wed 29 Thu 30 Fri 1 0/17 1 Job Sat 2 0/17 1 Job Sun…" at bounding box center [740, 405] width 1481 height 466
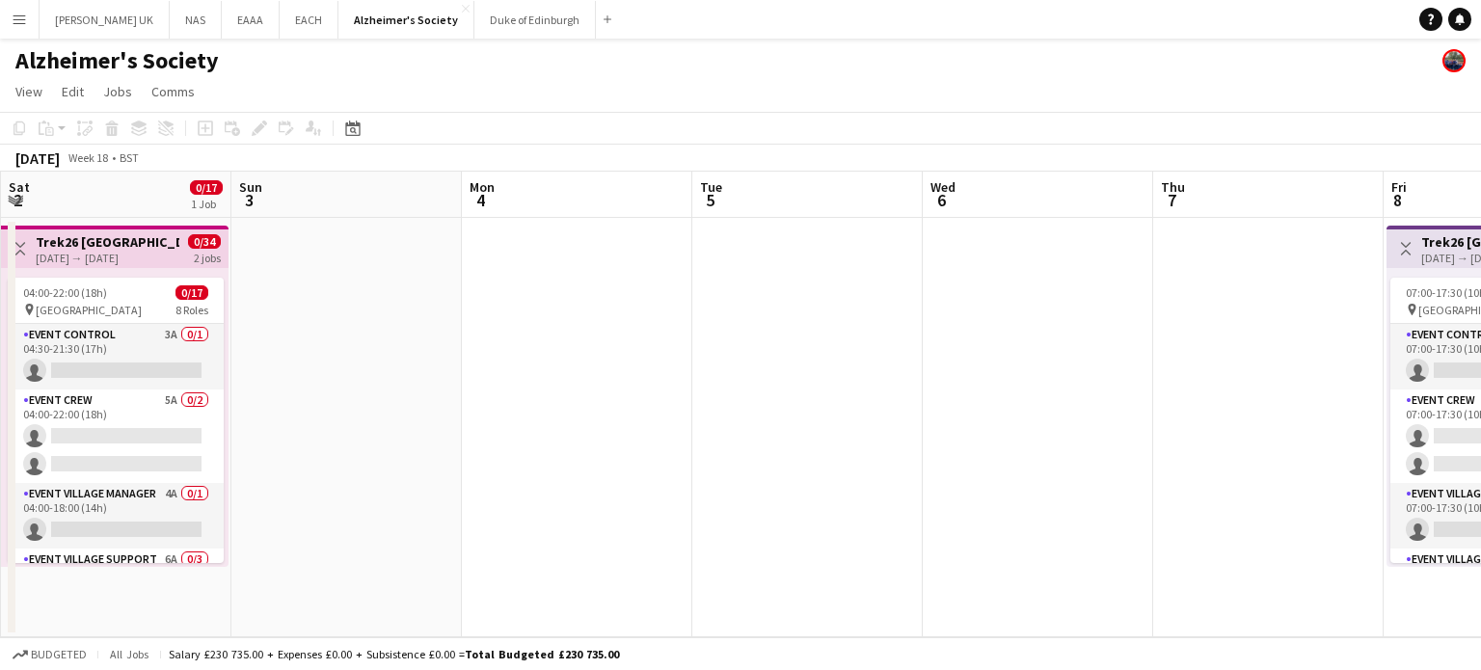
drag, startPoint x: 1309, startPoint y: 350, endPoint x: 358, endPoint y: 459, distance: 957.1
click at [358, 459] on app-calendar-viewport "Wed 29 Thu 30 Fri 1 0/17 1 Job Sat 2 0/17 1 Job Sun 3 Mon 4 Tue 5 Wed 6 Thu 7 F…" at bounding box center [740, 405] width 1481 height 466
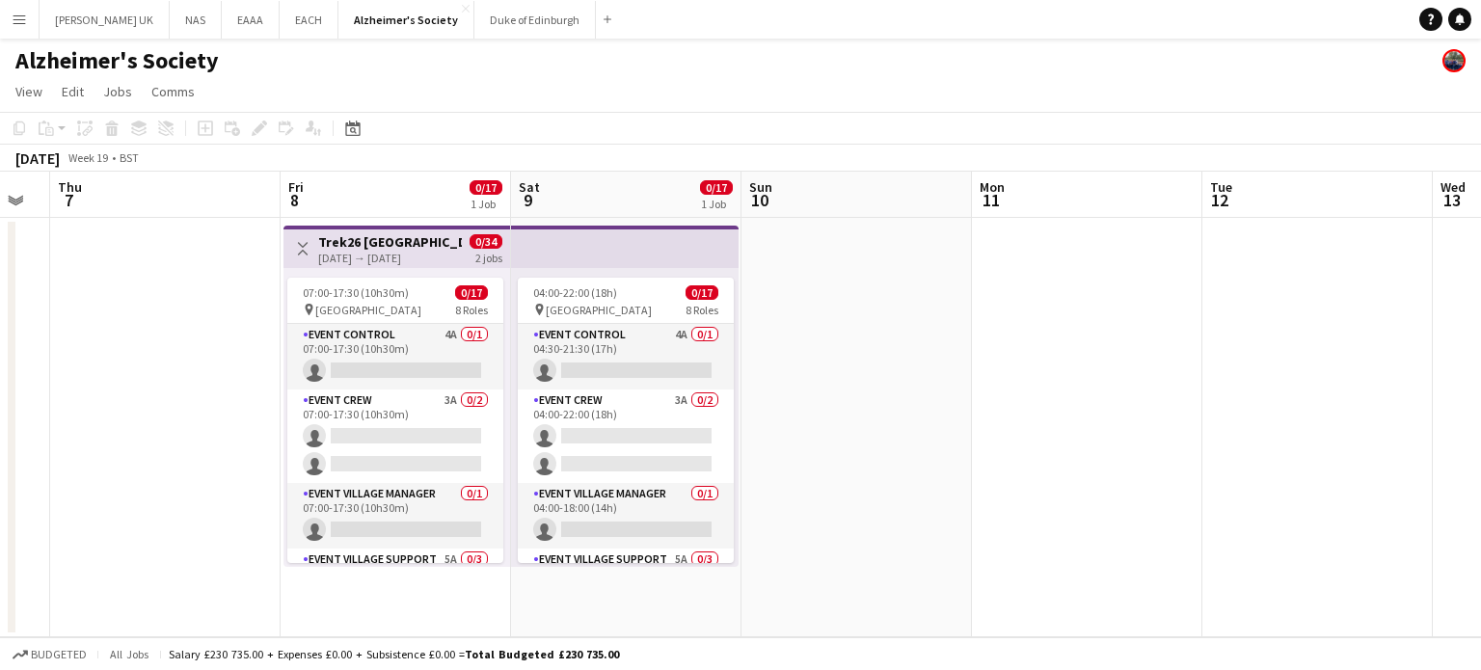
drag, startPoint x: 1107, startPoint y: 440, endPoint x: 208, endPoint y: 554, distance: 906.0
click at [185, 553] on app-calendar-viewport "Mon 4 Tue 5 Wed 6 Thu 7 Fri 8 0/17 1 Job Sat 9 0/17 1 Job Sun 10 Mon 11 Tue 12 …" at bounding box center [740, 405] width 1481 height 466
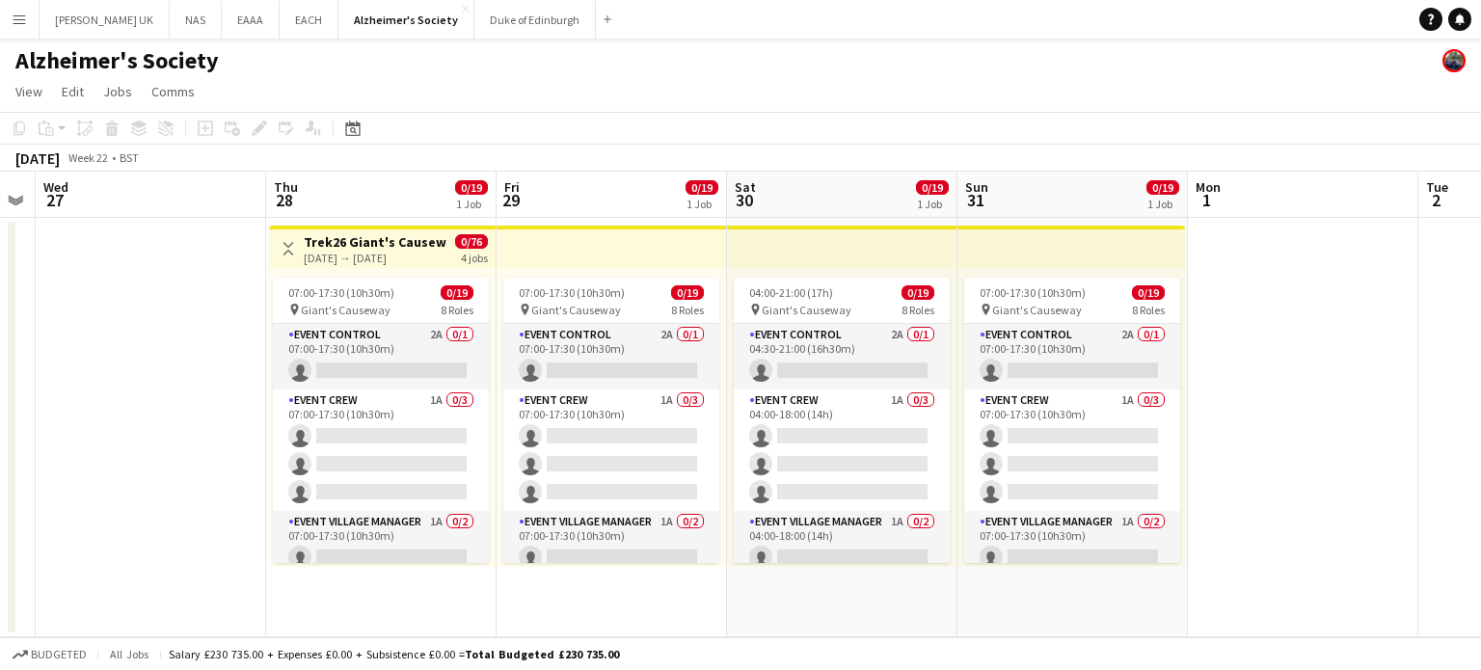
scroll to position [0, 874]
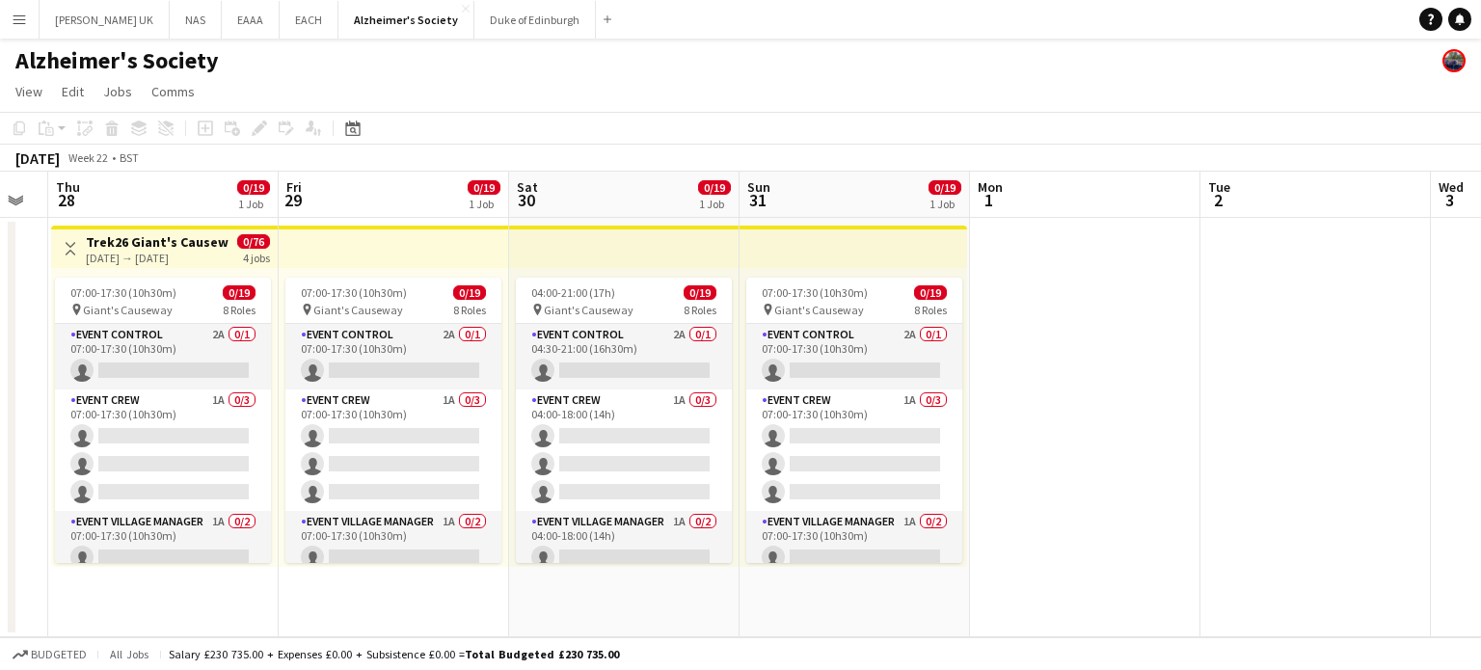
drag, startPoint x: 1354, startPoint y: 314, endPoint x: 1006, endPoint y: 356, distance: 350.6
click at [1006, 356] on app-calendar-viewport "Sun 24 Mon 25 Tue 26 Wed 27 Thu 28 0/19 1 Job Fri 29 0/19 1 Job Sat 30 0/19 1 J…" at bounding box center [740, 405] width 1481 height 466
click at [1102, 366] on app-date-cell at bounding box center [1085, 428] width 230 height 420
